Goal: Task Accomplishment & Management: Manage account settings

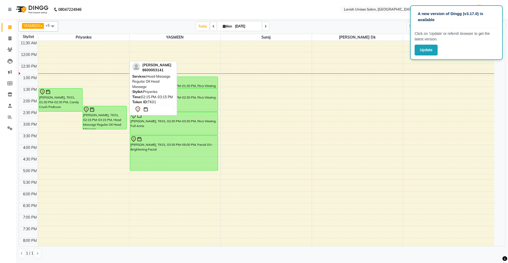
scroll to position [19, 0]
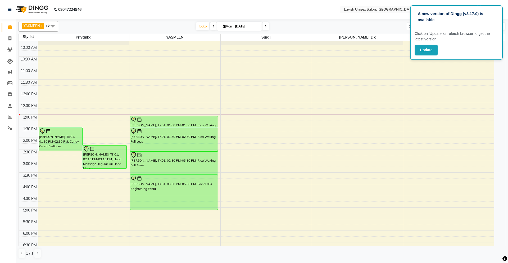
click at [304, 5] on nav "08047224946 Select Location × Lavish Unisex Salon, Aundh English ENGLISH Españo…" at bounding box center [254, 9] width 508 height 19
click at [422, 49] on button "Update" at bounding box center [425, 50] width 23 height 11
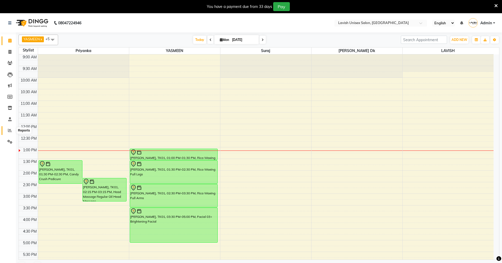
click at [8, 131] on icon at bounding box center [10, 130] width 4 height 4
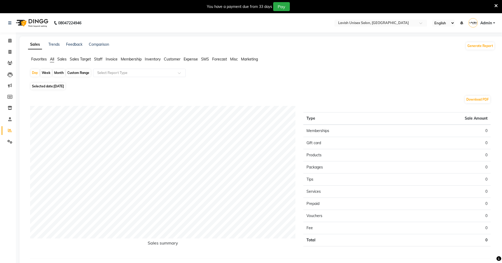
click at [60, 74] on div "Month" at bounding box center [59, 72] width 12 height 7
select select "9"
select select "2025"
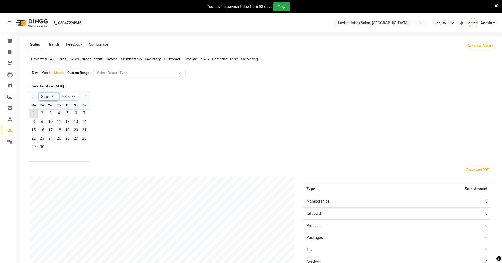
click at [51, 95] on select "Jan Feb Mar Apr May Jun Jul Aug Sep Oct Nov Dec" at bounding box center [49, 97] width 20 height 8
select select "8"
click at [39, 93] on select "Jan Feb Mar Apr May Jun Jul Aug Sep Oct Nov Dec" at bounding box center [49, 97] width 20 height 8
click at [66, 112] on span "1" at bounding box center [67, 114] width 8 height 8
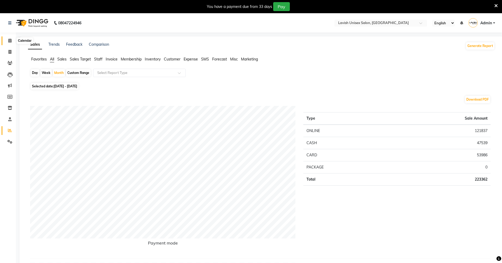
click at [9, 40] on icon at bounding box center [9, 41] width 3 height 4
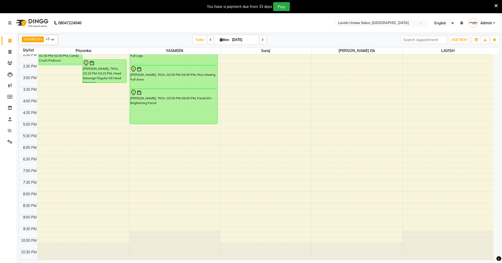
scroll to position [125, 0]
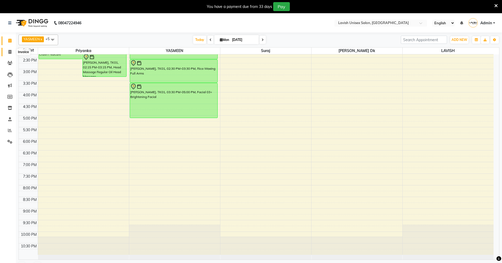
click at [9, 51] on icon at bounding box center [9, 52] width 3 height 4
select select "8"
select select "service"
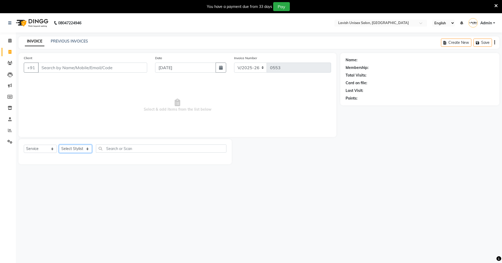
click at [76, 152] on select "Select Stylist Dyanesh Dk LAVISH priyanka suraj YASMEEN" at bounding box center [75, 149] width 33 height 8
select select "6248"
click at [59, 145] on select "Select Stylist Dyanesh Dk LAVISH priyanka suraj YASMEEN" at bounding box center [75, 149] width 33 height 8
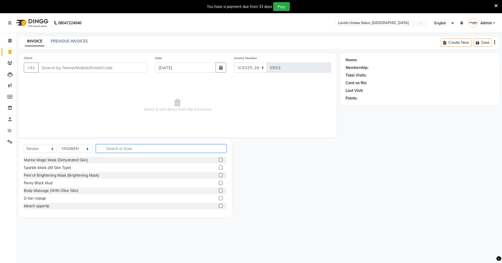
click at [116, 147] on input "text" at bounding box center [161, 149] width 131 height 8
type input "thre"
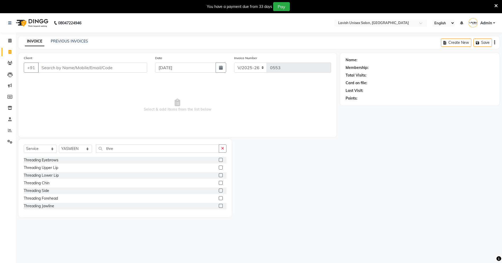
click at [219, 160] on label at bounding box center [221, 160] width 4 height 4
click at [219, 160] on input "checkbox" at bounding box center [220, 160] width 3 height 3
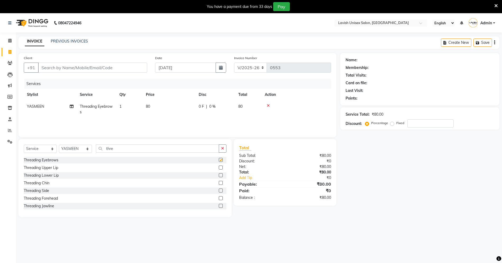
checkbox input "false"
click at [219, 166] on label at bounding box center [221, 168] width 4 height 4
click at [219, 166] on input "checkbox" at bounding box center [220, 167] width 3 height 3
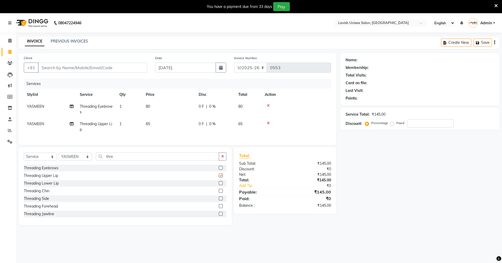
checkbox input "false"
click at [80, 161] on select "Select Stylist Dyanesh Dk LAVISH priyanka suraj YASMEEN" at bounding box center [75, 157] width 33 height 8
select select "57326"
click at [59, 158] on select "Select Stylist Dyanesh Dk LAVISH priyanka suraj YASMEEN" at bounding box center [75, 157] width 33 height 8
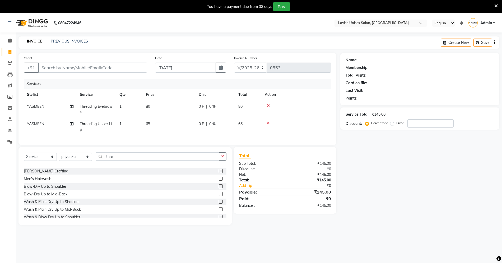
click at [219, 204] on label at bounding box center [221, 202] width 4 height 4
click at [219, 204] on input "checkbox" at bounding box center [220, 201] width 3 height 3
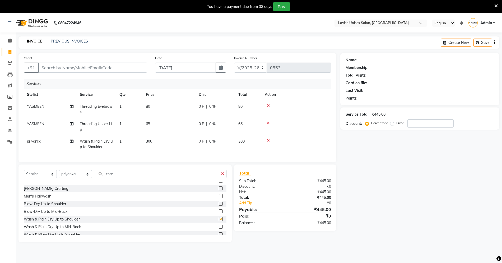
checkbox input "false"
click at [105, 64] on input "Client" at bounding box center [92, 68] width 109 height 10
type input "s"
type input "0"
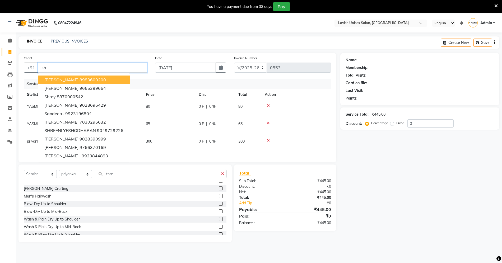
type input "s"
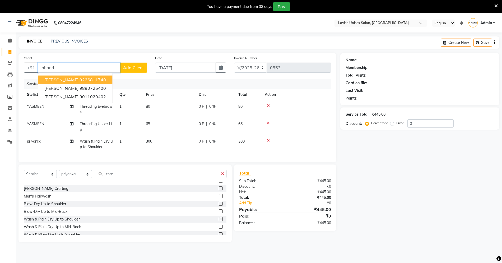
click at [62, 78] on span "surekha bhandari" at bounding box center [61, 79] width 34 height 5
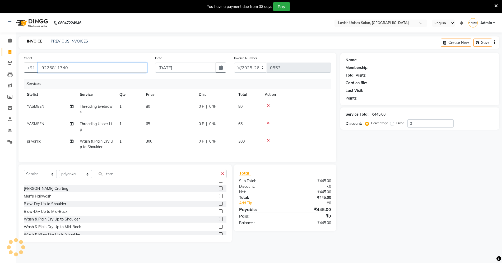
type input "9226811740"
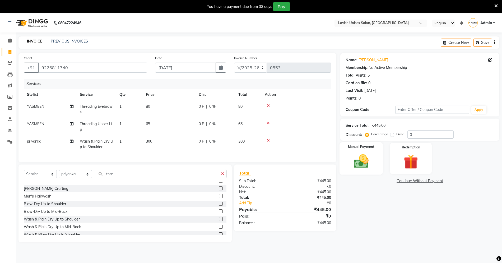
click at [361, 152] on div "Manual Payment" at bounding box center [361, 158] width 43 height 32
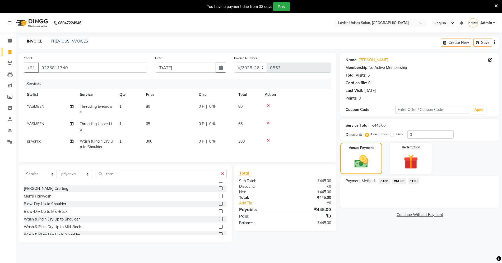
click at [413, 180] on span "CASH" at bounding box center [413, 181] width 11 height 6
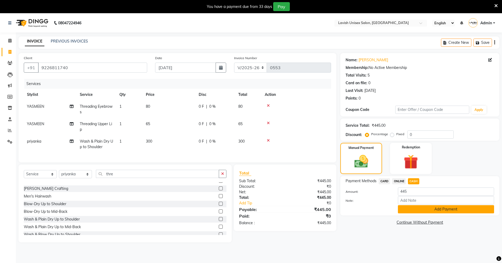
click at [411, 211] on button "Add Payment" at bounding box center [446, 209] width 96 height 8
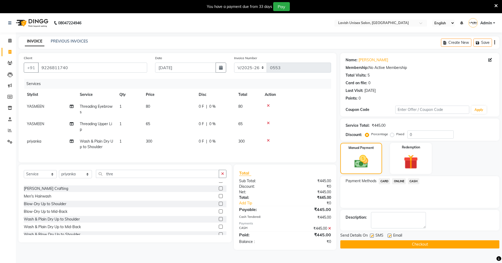
click at [422, 245] on button "Checkout" at bounding box center [419, 245] width 159 height 8
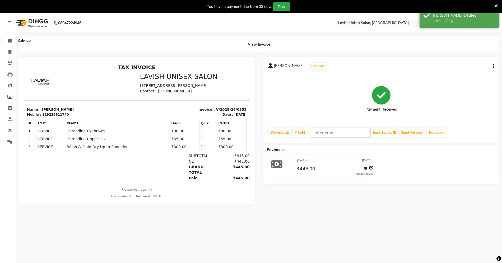
click at [10, 40] on icon at bounding box center [9, 41] width 3 height 4
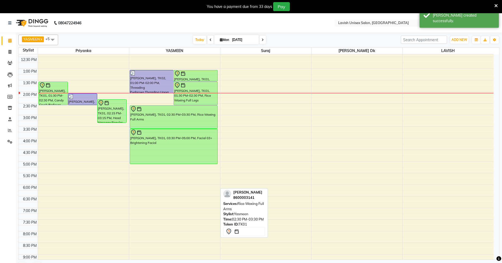
scroll to position [106, 0]
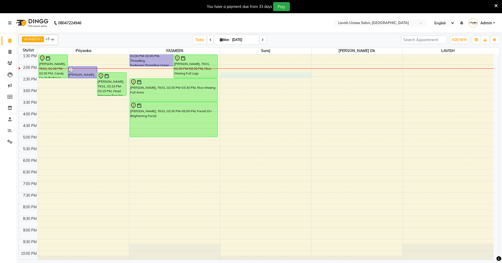
click at [237, 73] on div "9:00 AM 9:30 AM 10:00 AM 10:30 AM 11:00 AM 11:30 AM 12:00 PM 12:30 PM 1:00 PM 1…" at bounding box center [256, 111] width 475 height 325
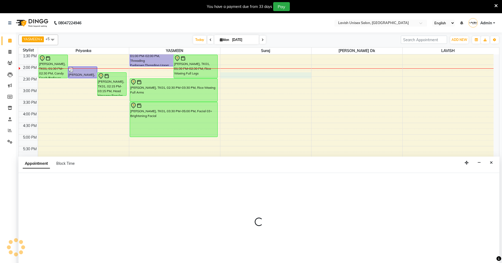
scroll to position [13, 0]
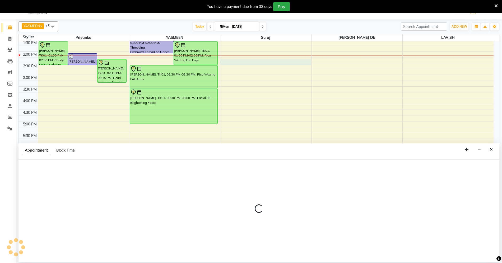
select select "53556"
select select "tentative"
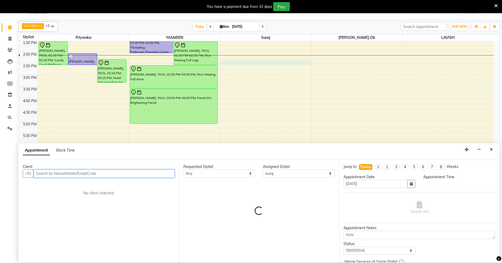
select select "855"
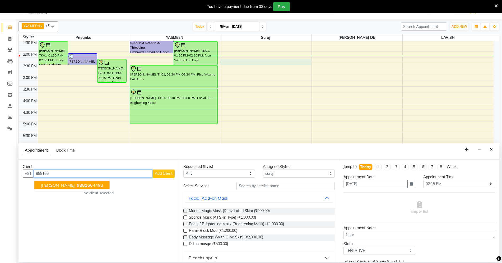
click at [77, 186] on span "988166" at bounding box center [85, 184] width 16 height 5
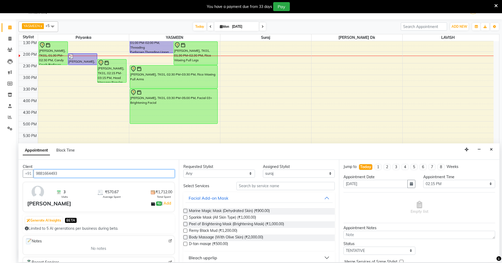
type input "9881664493"
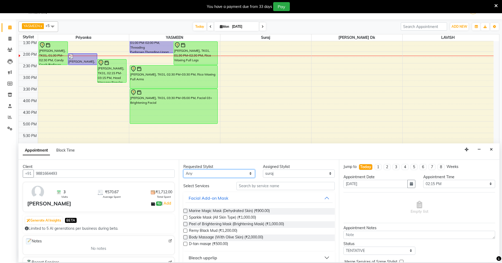
click at [223, 174] on select "Any Dyanesh Dk LAVISH priyanka suraj YASMEEN" at bounding box center [219, 174] width 72 height 8
select select "53556"
click at [183, 170] on select "Any Dyanesh Dk LAVISH priyanka suraj YASMEEN" at bounding box center [219, 174] width 72 height 8
click at [269, 185] on input "text" at bounding box center [286, 186] width 98 height 8
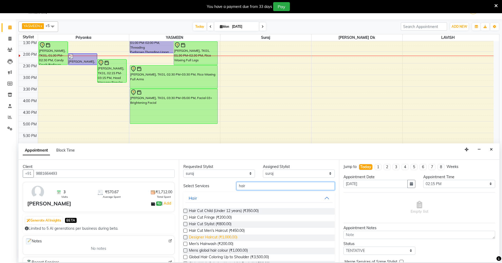
scroll to position [45, 0]
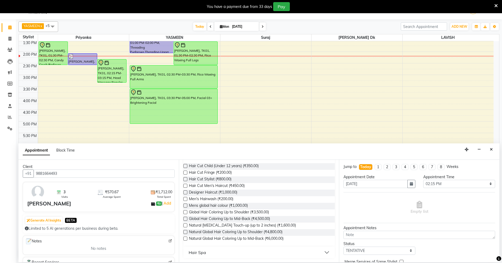
type input "hair"
click at [185, 178] on label at bounding box center [185, 179] width 4 height 4
click at [185, 178] on input "checkbox" at bounding box center [184, 179] width 3 height 3
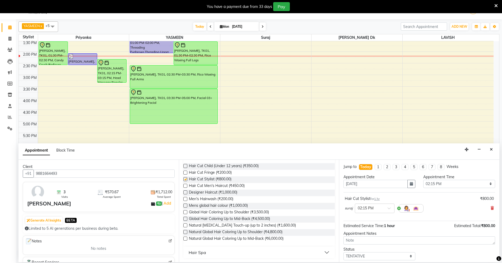
checkbox input "false"
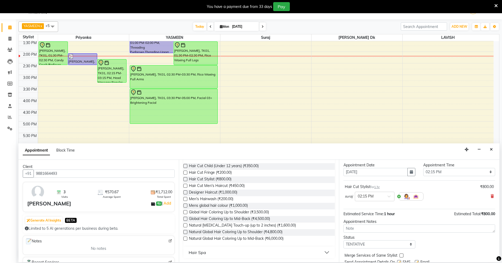
scroll to position [32, 0]
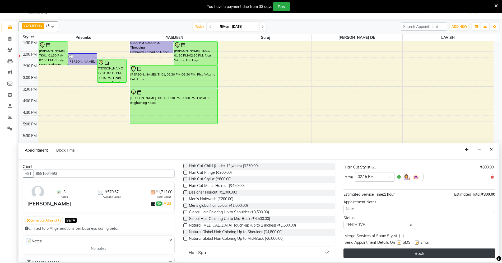
click at [417, 253] on button "Book" at bounding box center [420, 254] width 152 height 10
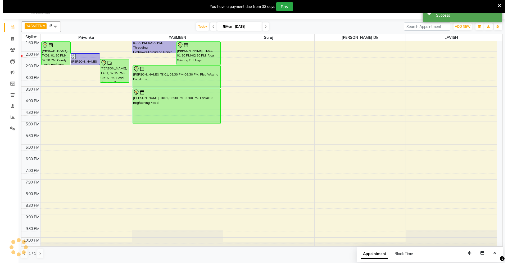
scroll to position [0, 0]
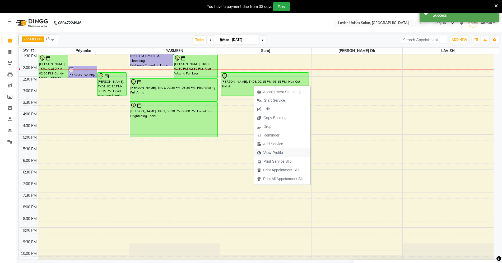
click at [280, 155] on span "View Profile" at bounding box center [274, 153] width 20 height 6
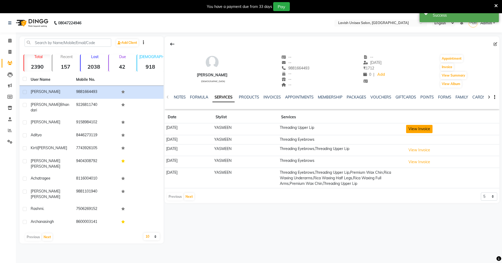
click at [423, 127] on button "View Invoice" at bounding box center [419, 129] width 26 height 8
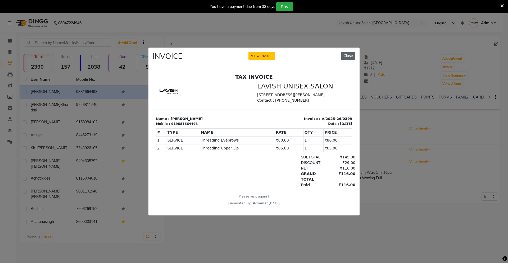
click at [346, 55] on button "Close" at bounding box center [348, 56] width 14 height 8
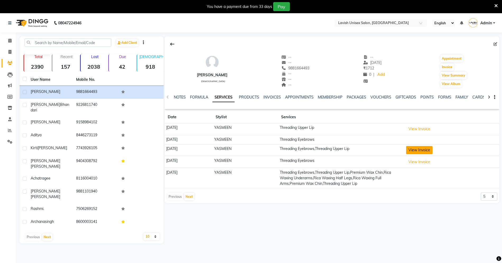
click at [425, 151] on button "View Invoice" at bounding box center [419, 150] width 26 height 8
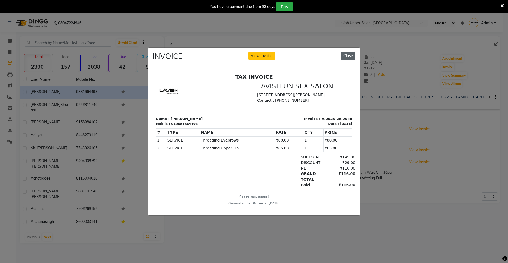
click at [345, 52] on button "Close" at bounding box center [348, 56] width 14 height 8
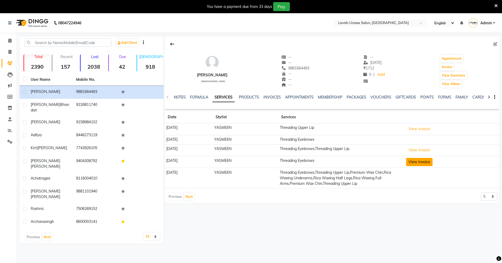
click at [423, 164] on button "View Invoice" at bounding box center [419, 162] width 26 height 8
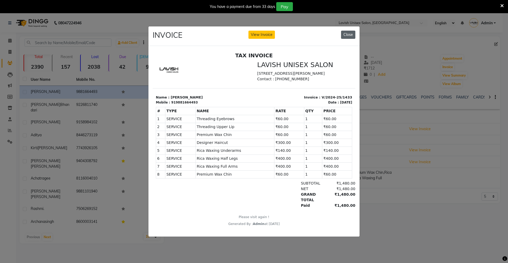
click at [352, 31] on button "Close" at bounding box center [348, 35] width 14 height 8
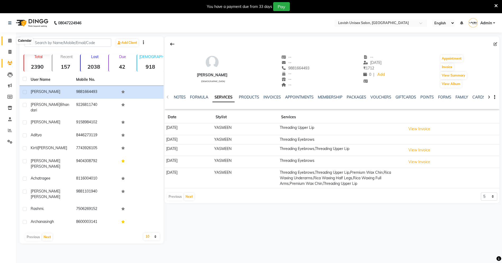
click at [10, 39] on icon at bounding box center [9, 41] width 3 height 4
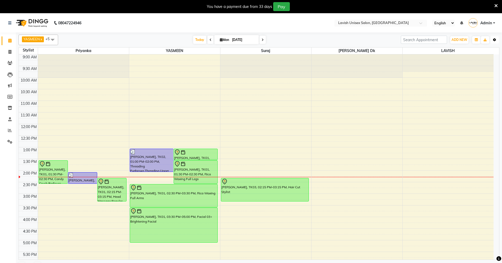
click at [494, 39] on icon "button" at bounding box center [494, 39] width 3 height 3
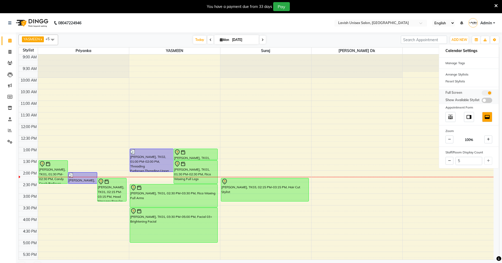
click at [487, 93] on span at bounding box center [487, 92] width 11 height 5
click at [482, 94] on input "checkbox" at bounding box center [482, 94] width 0 height 0
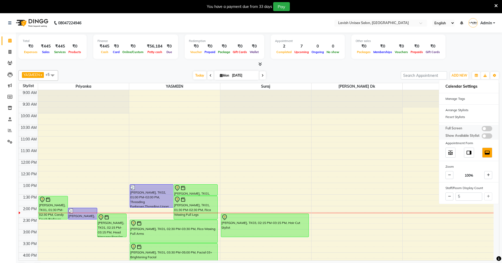
click at [487, 127] on span at bounding box center [487, 128] width 11 height 5
click at [482, 130] on input "checkbox" at bounding box center [482, 130] width 0 height 0
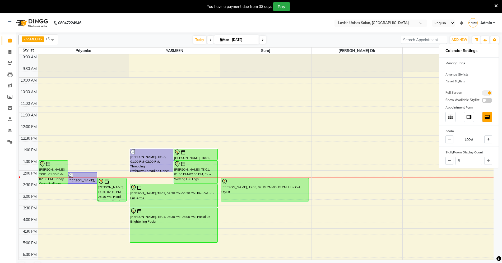
click at [310, 22] on nav "08047224946 Select Location × Lavish Unisex Salon, Aundh English ENGLISH Españo…" at bounding box center [251, 22] width 502 height 19
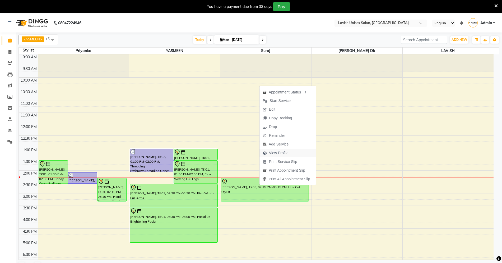
click at [278, 152] on span "View Profile" at bounding box center [279, 153] width 20 height 6
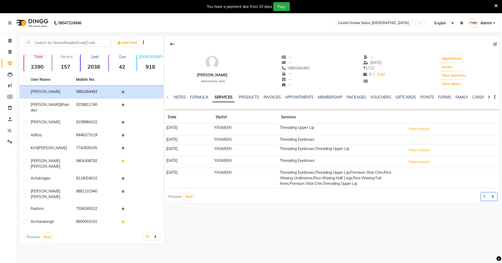
click at [493, 197] on select "5 10 50 100 500" at bounding box center [489, 197] width 16 height 8
click at [481, 194] on select "5 10 50 100 500" at bounding box center [489, 197] width 16 height 8
click at [494, 208] on select "5 10 50 100 500" at bounding box center [489, 206] width 16 height 8
click at [481, 203] on select "5 10 50 100 500" at bounding box center [489, 206] width 16 height 8
click at [492, 208] on select "5 10 50 100 500" at bounding box center [489, 206] width 16 height 8
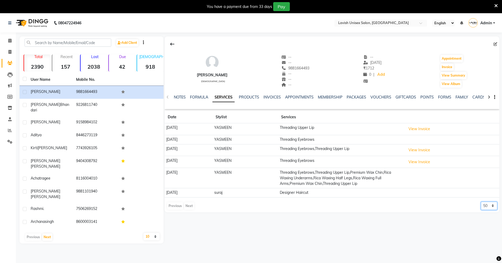
select select "10"
click at [481, 203] on select "5 10 50 100 500" at bounding box center [489, 206] width 16 height 8
click at [11, 39] on icon at bounding box center [9, 41] width 3 height 4
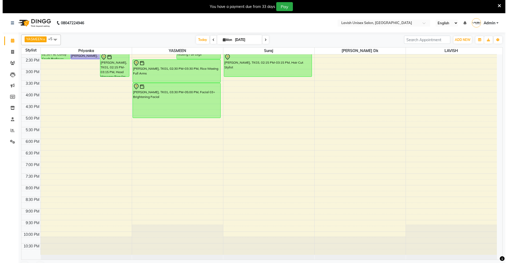
scroll to position [54, 0]
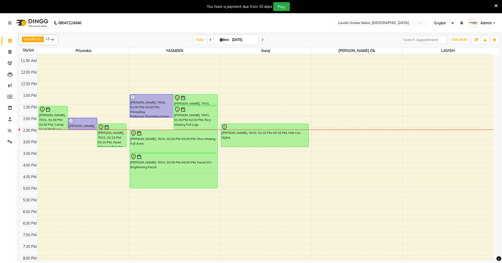
click at [496, 5] on icon at bounding box center [496, 5] width 3 height 5
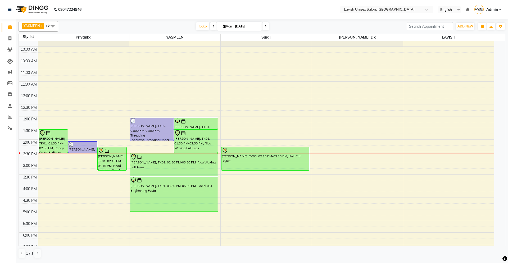
scroll to position [0, 0]
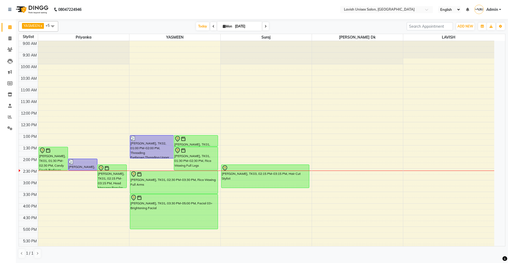
click at [265, 27] on span at bounding box center [265, 26] width 6 height 8
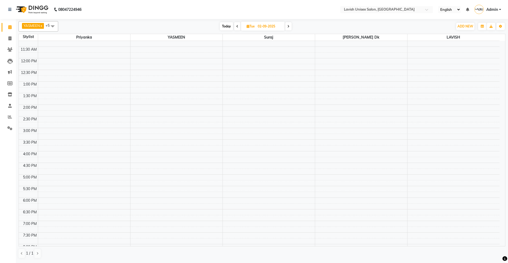
scroll to position [125, 0]
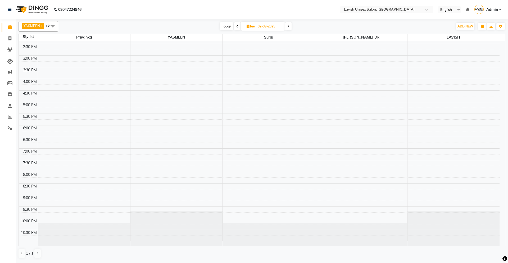
click at [287, 27] on icon at bounding box center [288, 26] width 2 height 3
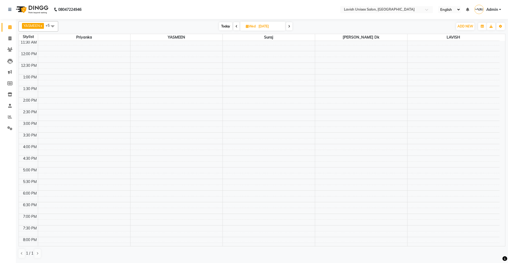
scroll to position [0, 0]
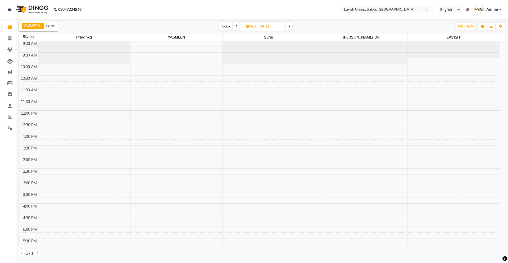
click at [288, 26] on icon at bounding box center [289, 26] width 2 height 3
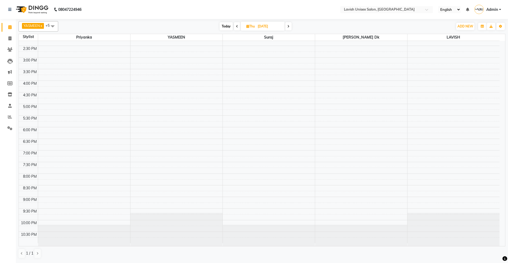
scroll to position [125, 0]
click at [225, 27] on span "Today" at bounding box center [225, 26] width 13 height 8
type input "[DATE]"
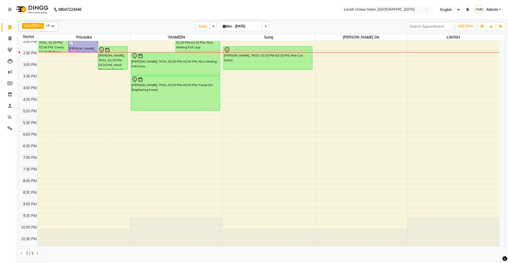
scroll to position [13, 0]
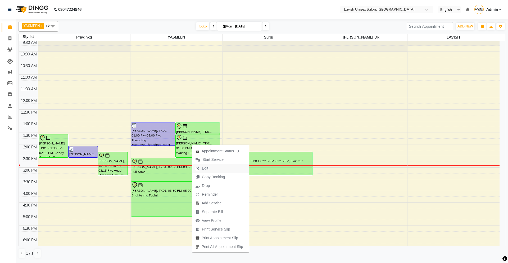
click at [211, 167] on span "Edit" at bounding box center [201, 168] width 19 height 9
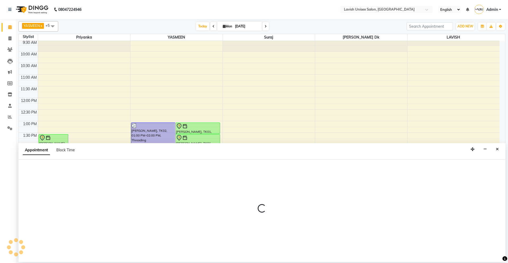
select select "tentative"
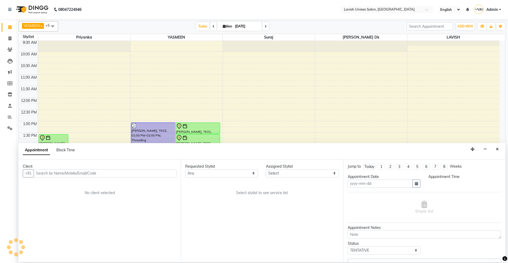
type input "[DATE]"
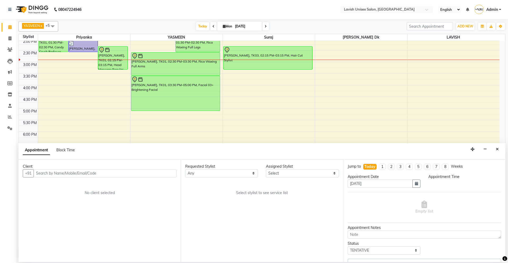
select select "780"
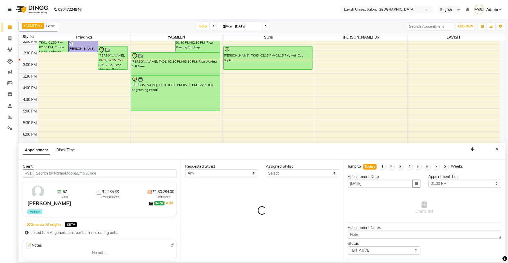
select select "6248"
select select "500"
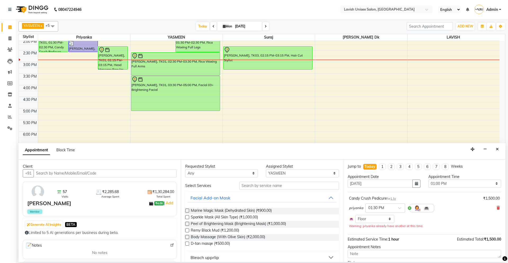
select select "500"
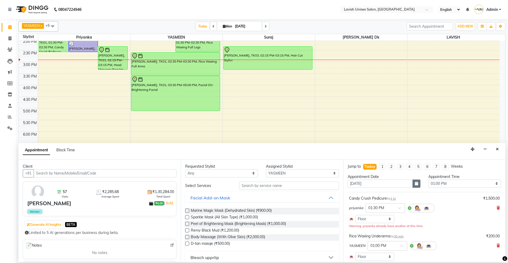
click at [414, 183] on icon "button" at bounding box center [415, 184] width 3 height 4
click at [364, 215] on div "2" at bounding box center [361, 211] width 8 height 8
type input "02-09-2025"
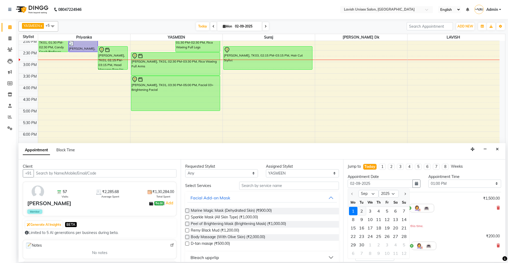
select select "780"
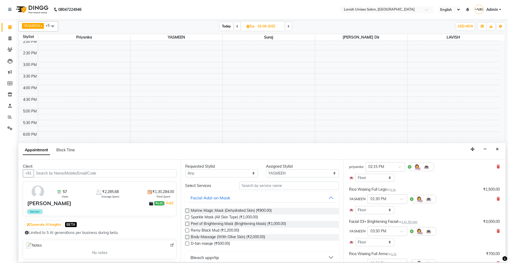
scroll to position [186, 0]
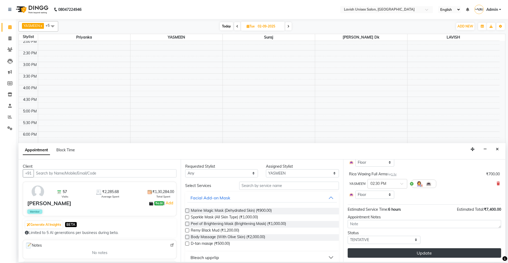
click at [423, 252] on button "Update" at bounding box center [423, 253] width 153 height 10
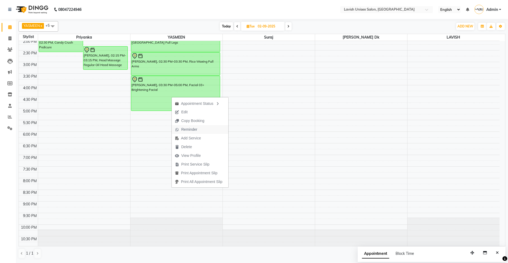
click at [190, 128] on span "Reminder" at bounding box center [189, 130] width 16 height 6
click at [228, 29] on span "Today" at bounding box center [226, 26] width 13 height 8
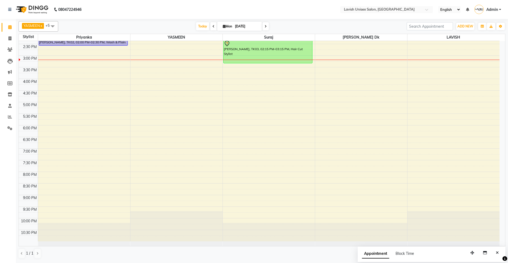
scroll to position [54, 0]
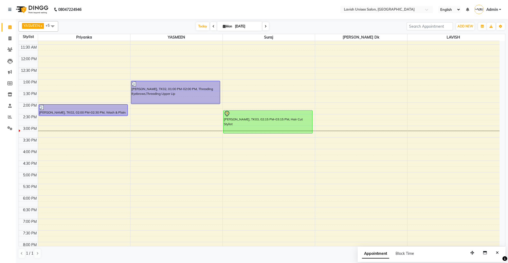
click at [263, 24] on span at bounding box center [265, 26] width 6 height 8
type input "02-09-2025"
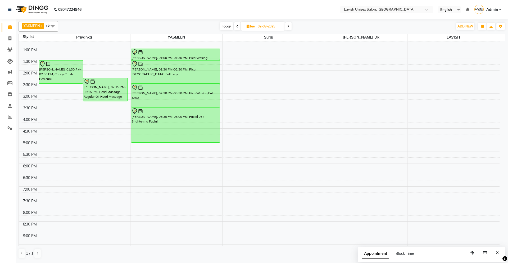
scroll to position [19, 0]
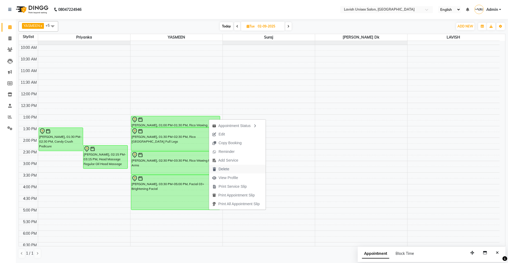
click at [226, 169] on span "Delete" at bounding box center [223, 170] width 11 height 6
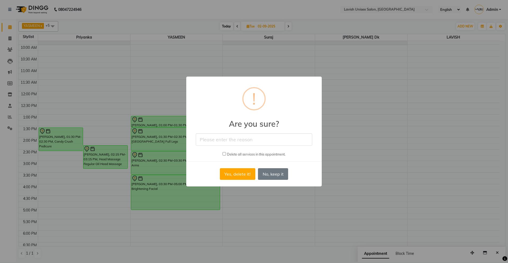
click at [242, 143] on input "text" at bounding box center [254, 139] width 116 height 12
type input "c"
click at [236, 177] on button "Yes, delete it!" at bounding box center [237, 174] width 35 height 12
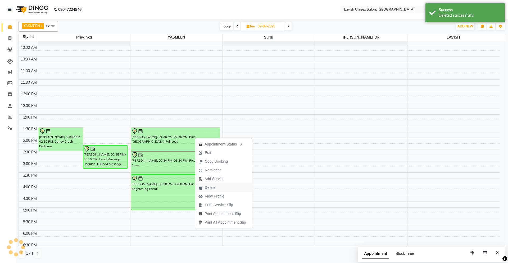
click at [206, 187] on span "Delete" at bounding box center [210, 188] width 11 height 6
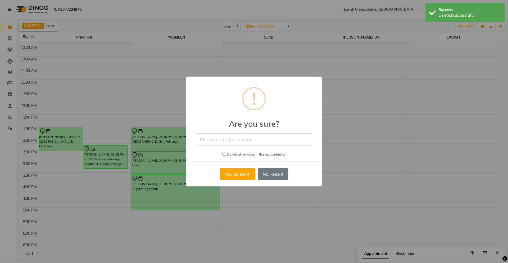
click at [235, 143] on input "text" at bounding box center [254, 139] width 116 height 12
type input "c"
click at [233, 172] on button "Yes, delete it!" at bounding box center [237, 174] width 35 height 12
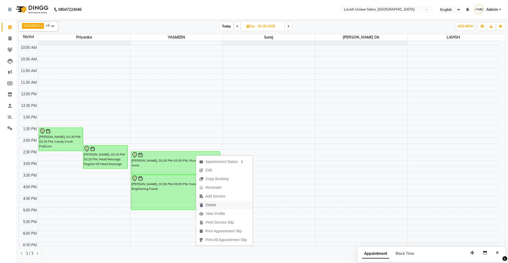
click at [210, 203] on span "Delete" at bounding box center [210, 205] width 11 height 6
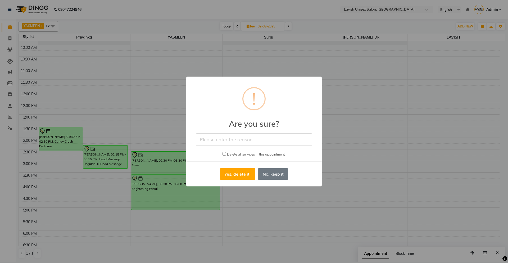
click at [234, 139] on input "text" at bounding box center [254, 139] width 116 height 12
type input "c"
click at [234, 175] on button "Yes, delete it!" at bounding box center [237, 174] width 35 height 12
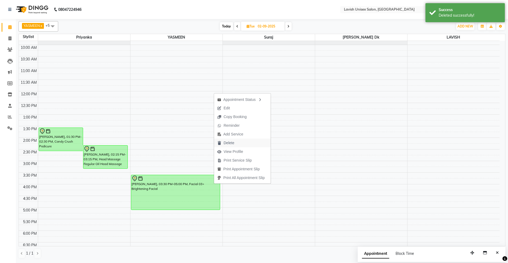
click at [228, 144] on span "Delete" at bounding box center [228, 143] width 11 height 6
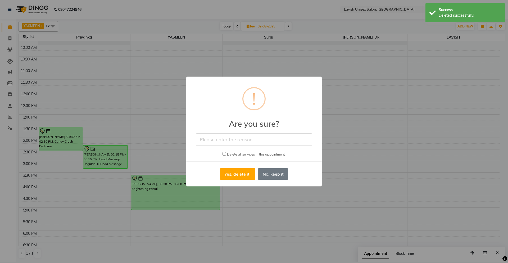
click at [229, 136] on input "text" at bounding box center [254, 139] width 116 height 12
type input "c"
click at [232, 174] on button "Yes, delete it!" at bounding box center [237, 174] width 35 height 12
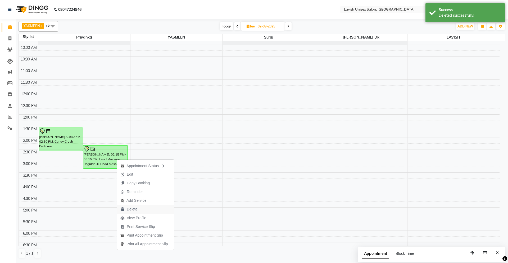
click at [133, 210] on span "Delete" at bounding box center [132, 210] width 11 height 6
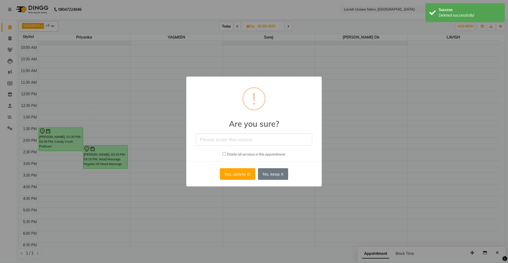
click at [243, 141] on input "text" at bounding box center [254, 139] width 116 height 12
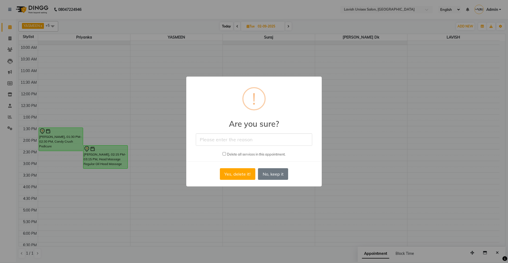
type input "c"
click at [238, 171] on button "Yes, delete it!" at bounding box center [237, 174] width 35 height 12
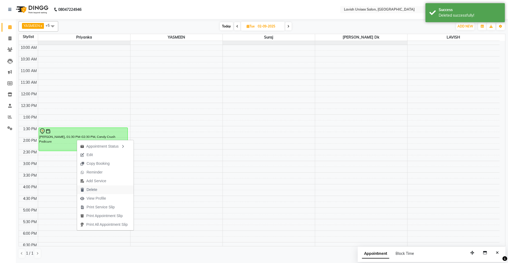
click at [100, 190] on span "Delete" at bounding box center [88, 190] width 23 height 9
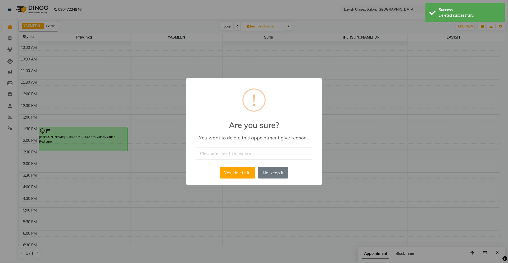
click at [212, 151] on input "text" at bounding box center [254, 153] width 116 height 12
type input "c"
click at [228, 176] on button "Yes, delete it!" at bounding box center [237, 173] width 35 height 12
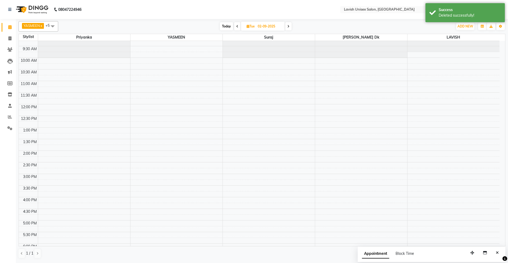
scroll to position [0, 0]
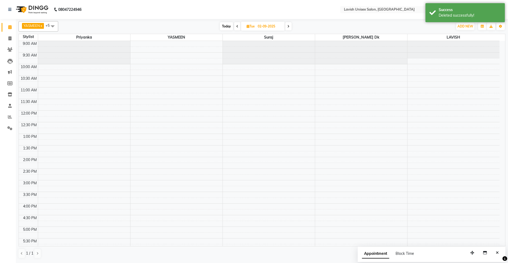
click at [228, 27] on span "Today" at bounding box center [226, 26] width 13 height 8
type input "[DATE]"
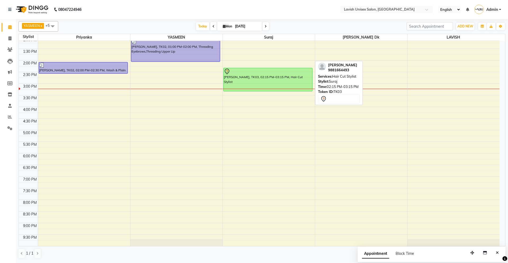
scroll to position [54, 0]
